Goal: Check status: Check status

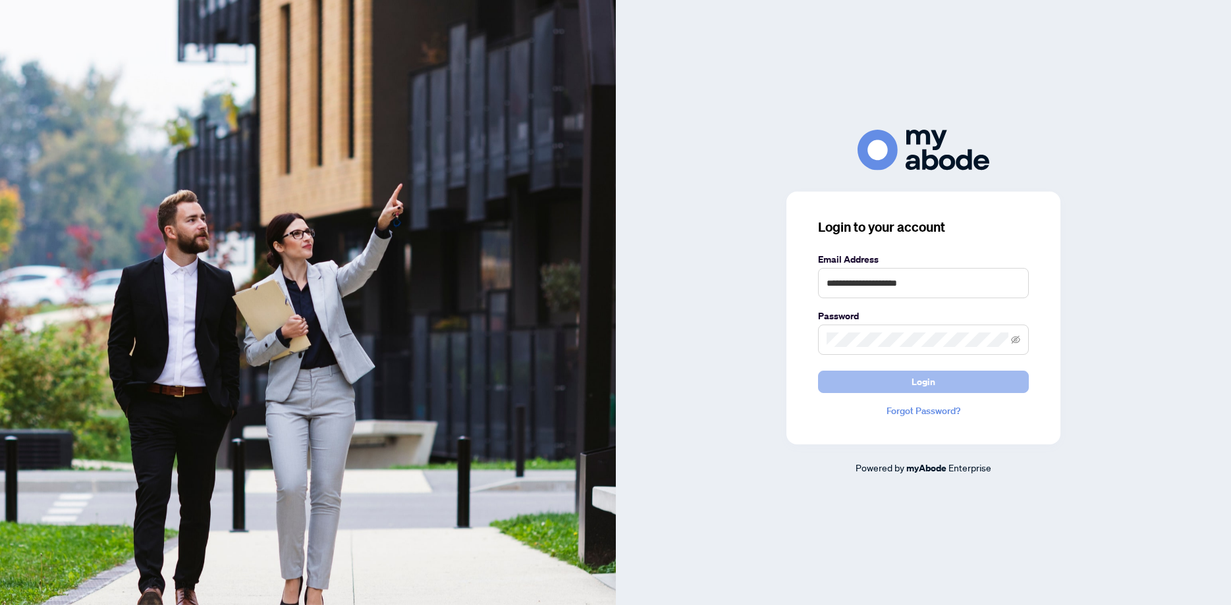
click at [931, 373] on span "Login" at bounding box center [923, 381] width 24 height 21
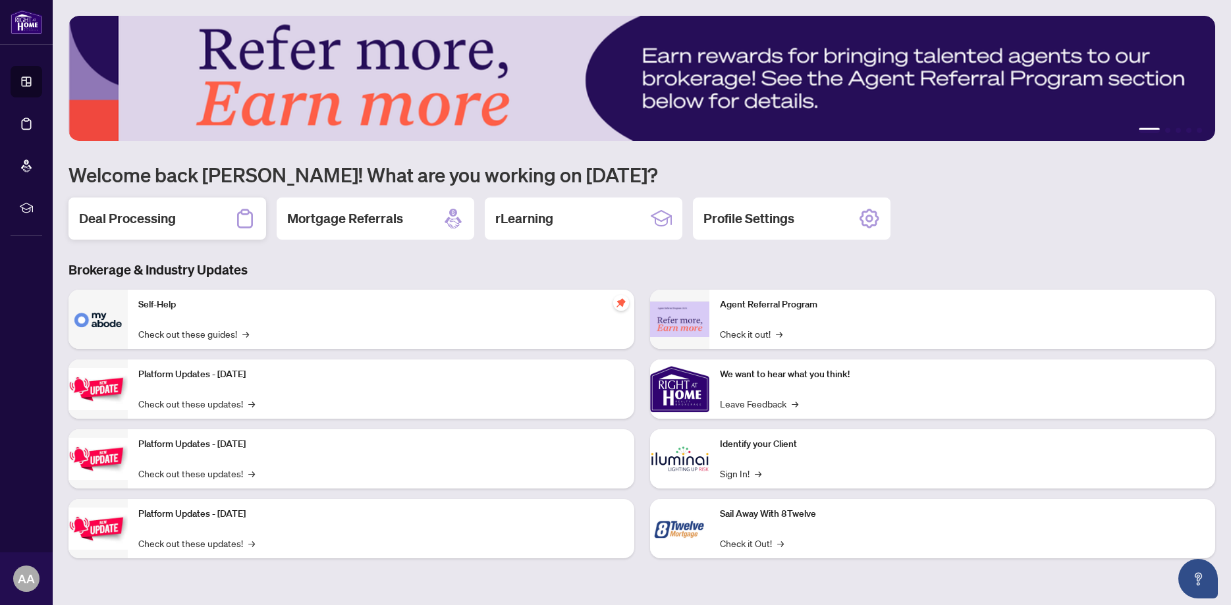
click at [134, 221] on h2 "Deal Processing" at bounding box center [127, 218] width 97 height 18
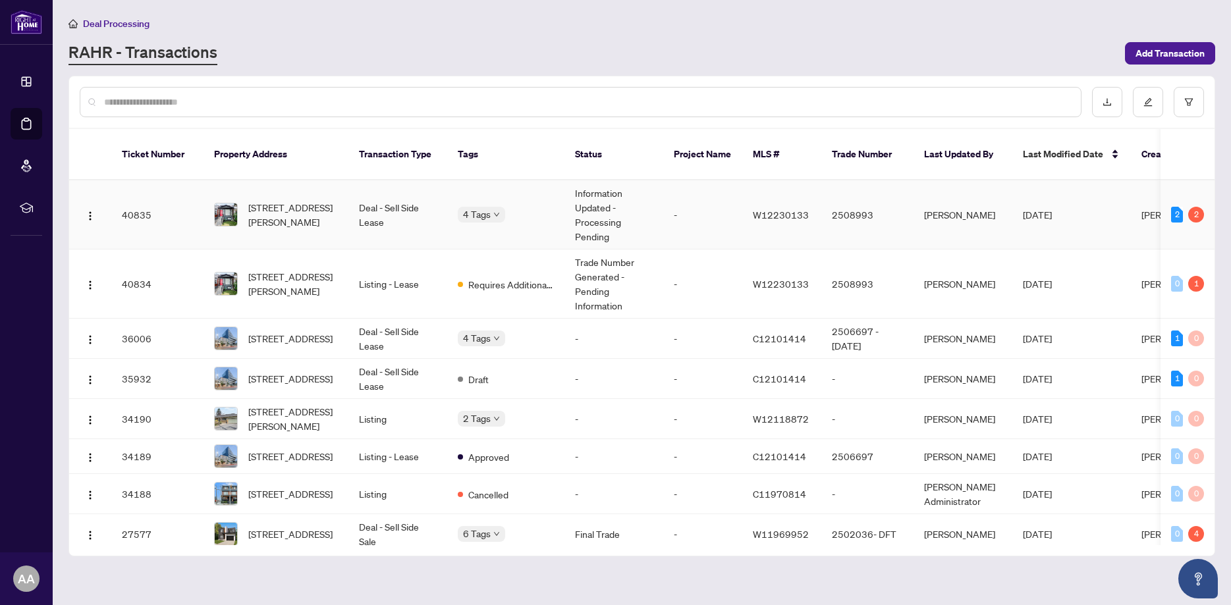
click at [1106, 202] on td "[DATE]" at bounding box center [1071, 214] width 119 height 69
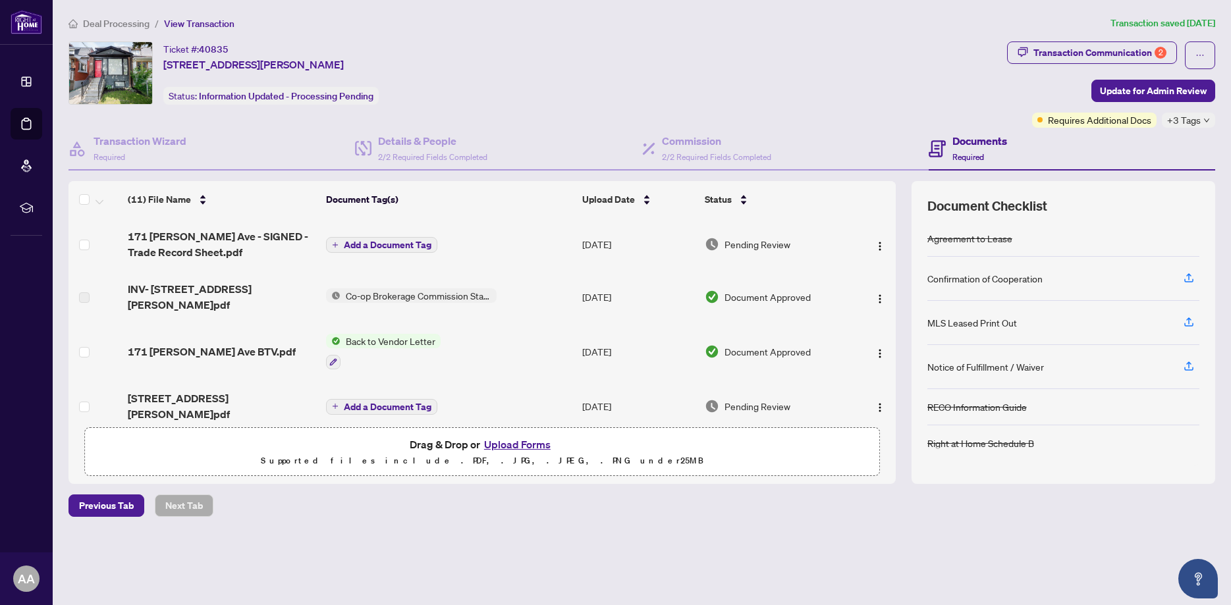
click at [420, 288] on span "Co-op Brokerage Commission Statement" at bounding box center [418, 295] width 156 height 14
click at [173, 344] on span "171 [PERSON_NAME] Ave BTV.pdf" at bounding box center [212, 352] width 168 height 16
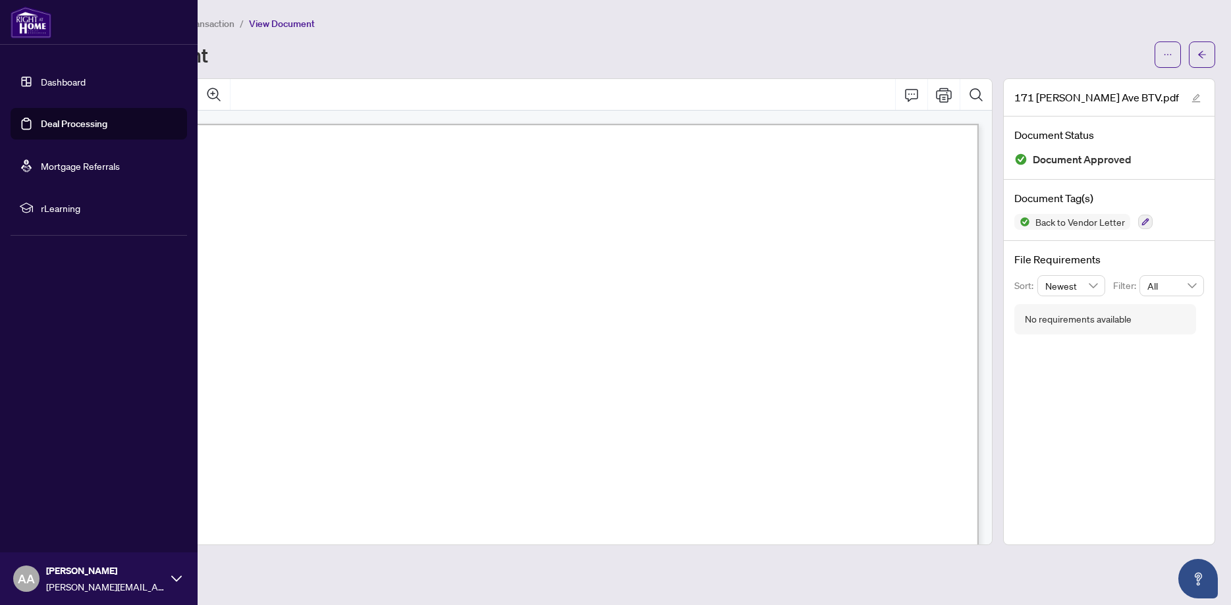
click at [20, 18] on img at bounding box center [31, 23] width 41 height 32
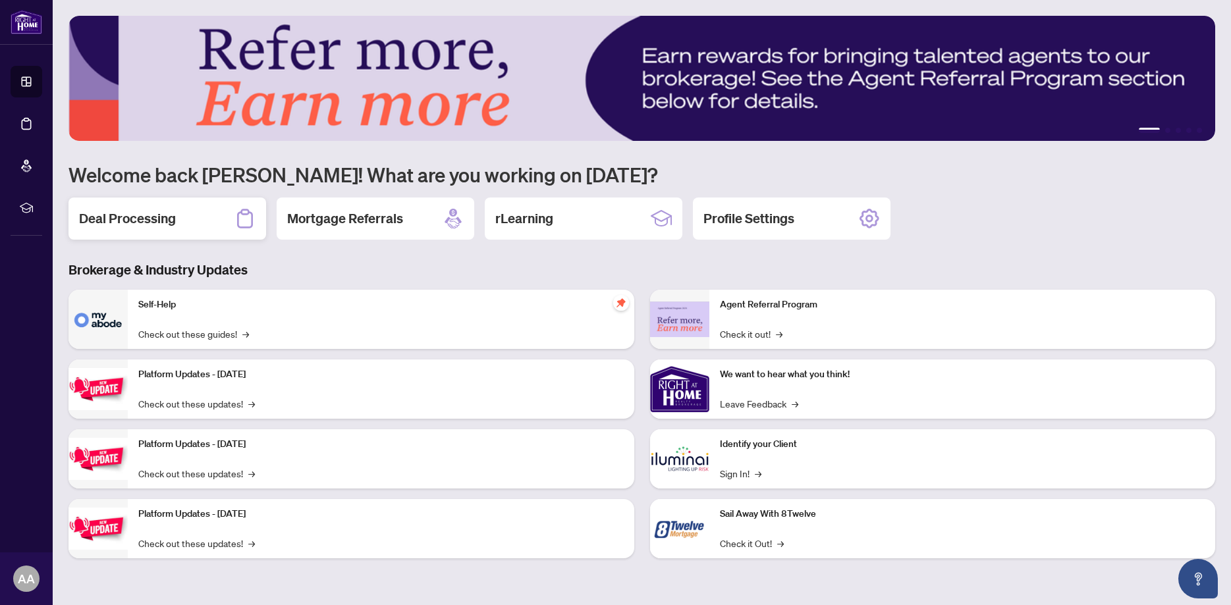
click at [80, 214] on h2 "Deal Processing" at bounding box center [127, 218] width 97 height 18
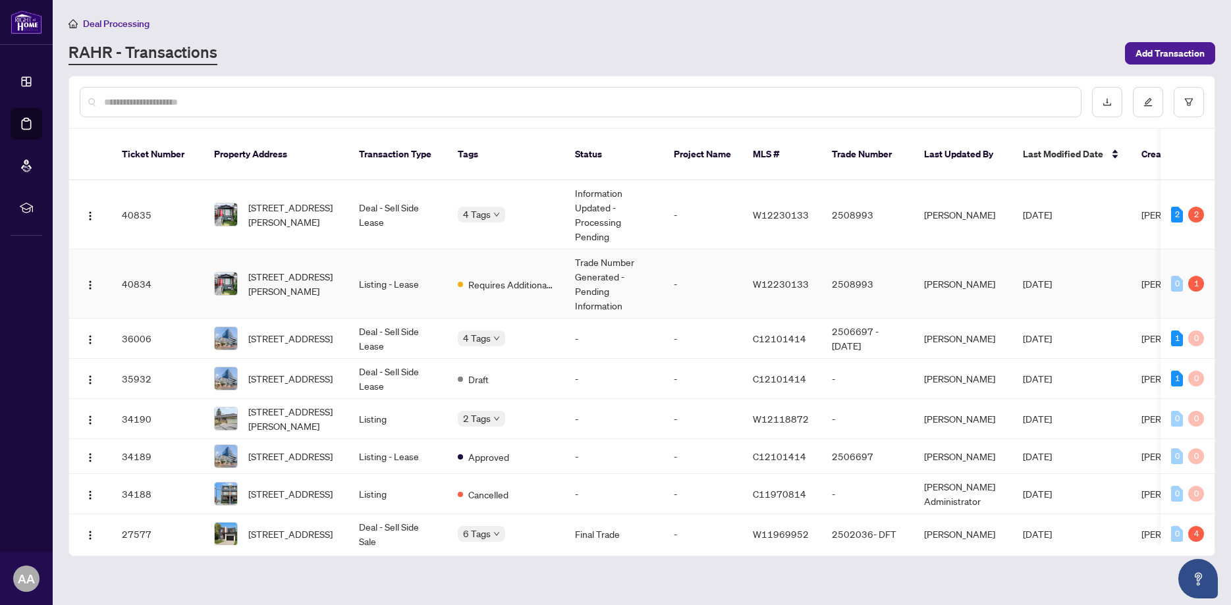
click at [648, 272] on td "Trade Number Generated - Pending Information" at bounding box center [613, 284] width 99 height 69
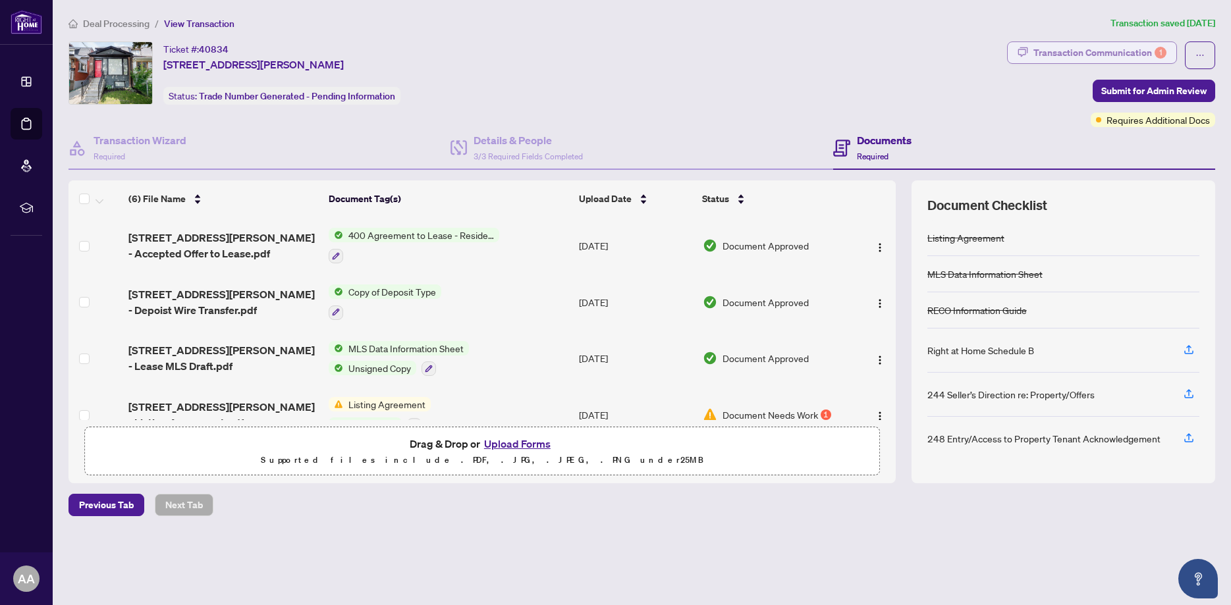
click at [1129, 54] on div "Transaction Communication 1" at bounding box center [1099, 52] width 133 height 21
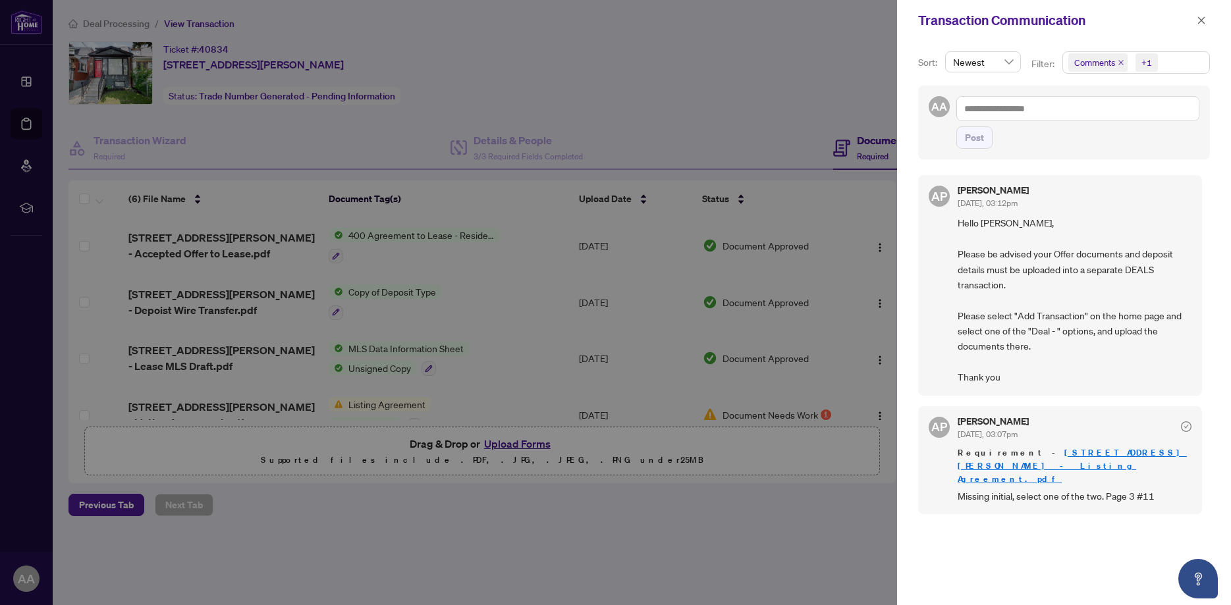
click at [819, 77] on div at bounding box center [615, 302] width 1231 height 605
click at [1203, 23] on icon "close" at bounding box center [1201, 19] width 7 height 7
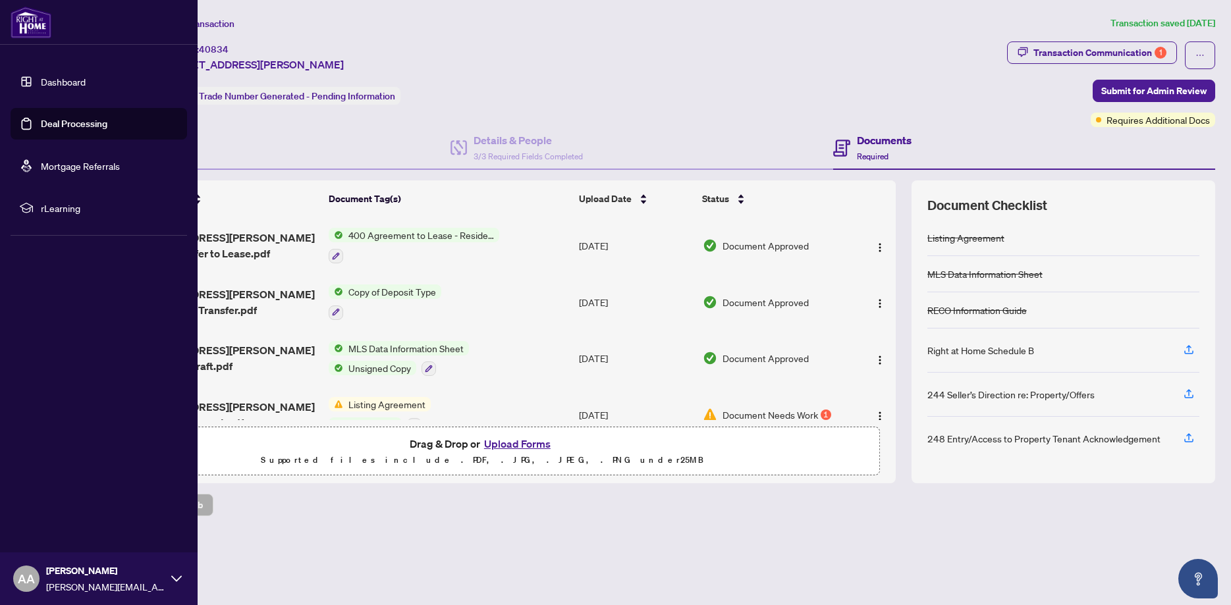
click at [30, 26] on img at bounding box center [31, 23] width 41 height 32
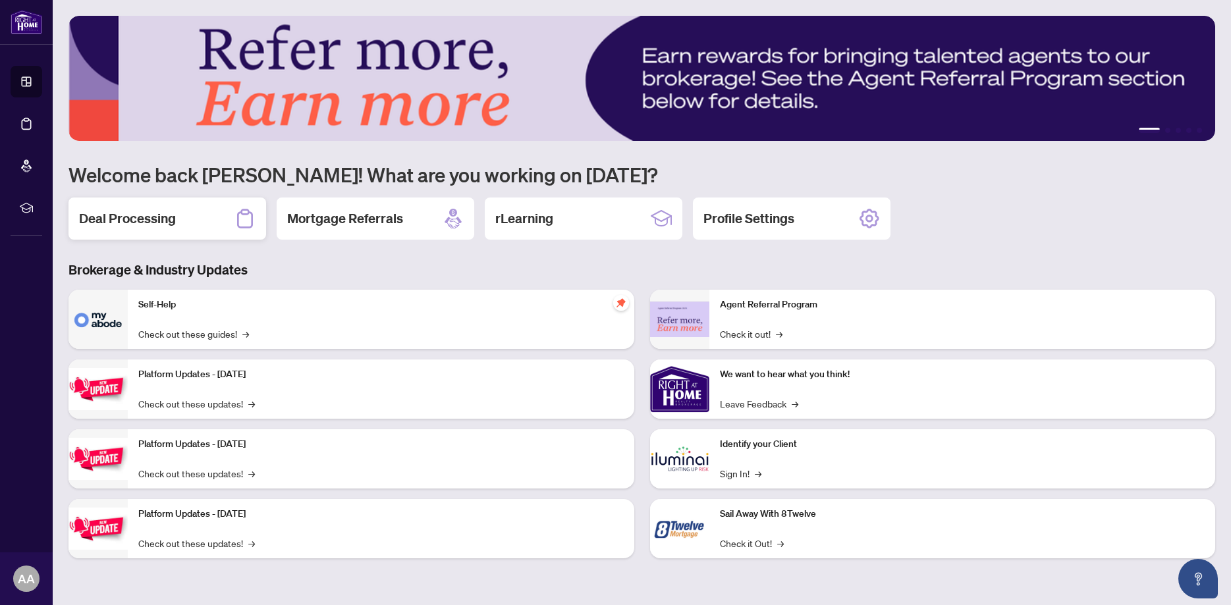
click at [202, 223] on div "Deal Processing" at bounding box center [167, 219] width 198 height 42
